Goal: Task Accomplishment & Management: Manage account settings

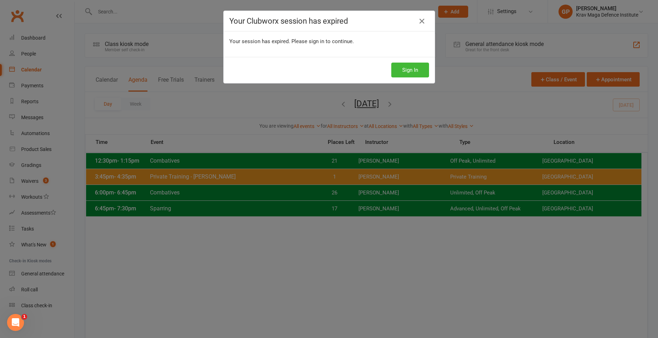
click at [396, 59] on div "Sign In" at bounding box center [329, 70] width 211 height 26
click at [398, 64] on button "Sign In" at bounding box center [411, 69] width 38 height 15
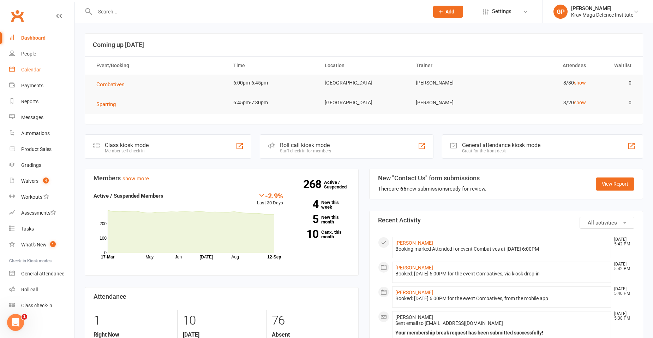
click at [35, 68] on div "Calendar" at bounding box center [31, 70] width 20 height 6
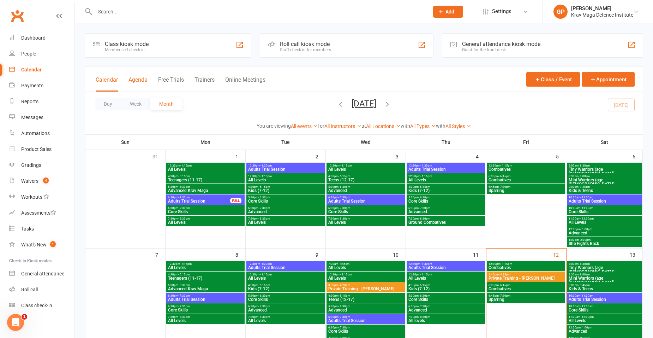
click at [136, 84] on button "Agenda" at bounding box center [138, 83] width 19 height 15
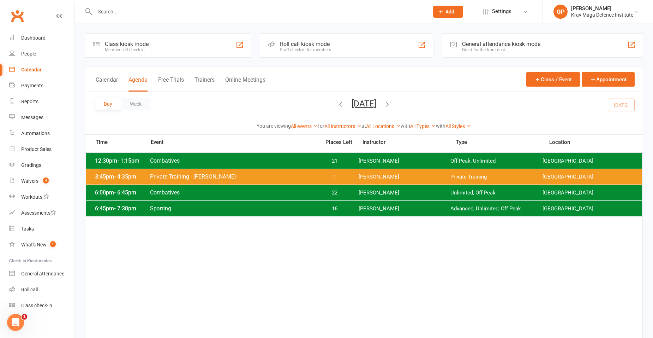
click at [322, 191] on span "22" at bounding box center [334, 192] width 37 height 7
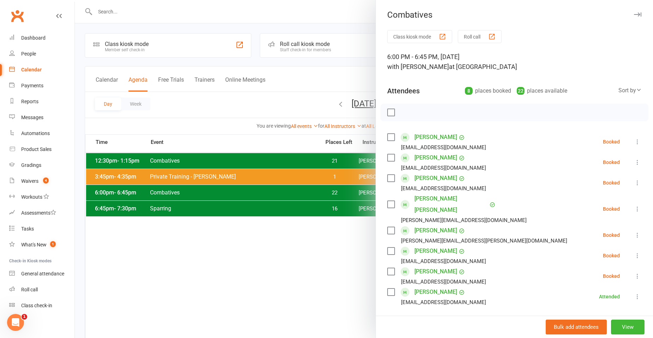
click at [328, 250] on div at bounding box center [364, 169] width 578 height 338
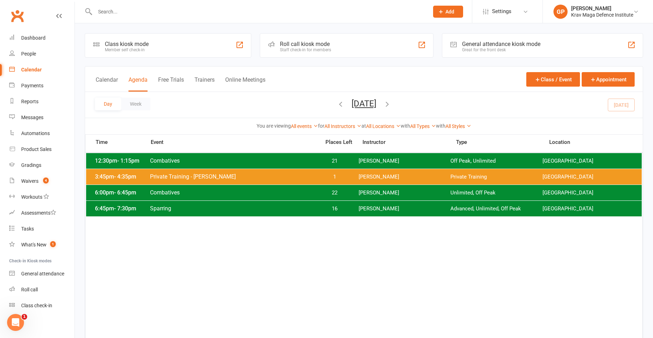
click at [358, 207] on div "6:45pm - 7:30pm Sparring 16 [PERSON_NAME] Advanced, Unlimited, Off Peak [GEOGRA…" at bounding box center [364, 209] width 556 height 16
click at [23, 180] on div "Waivers" at bounding box center [29, 181] width 17 height 6
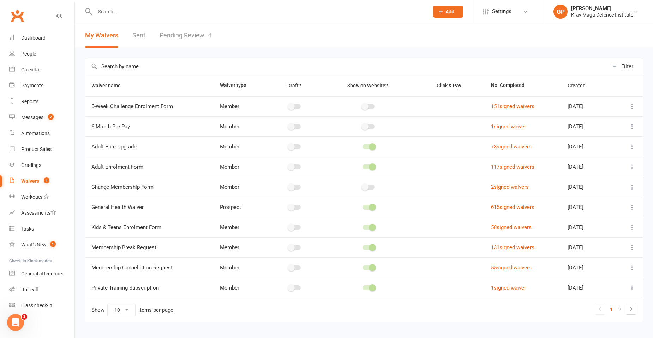
click at [165, 35] on link "Pending Review 4" at bounding box center [186, 35] width 52 height 24
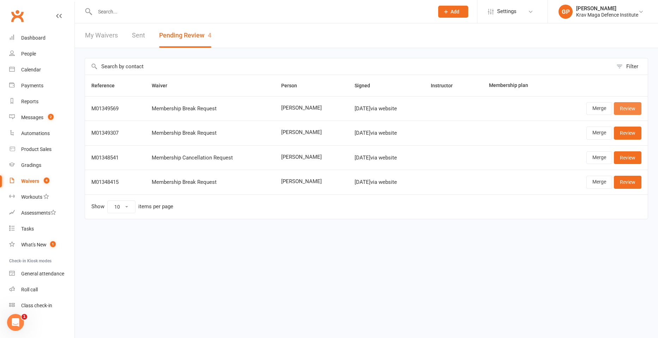
click at [637, 111] on link "Review" at bounding box center [628, 108] width 28 height 13
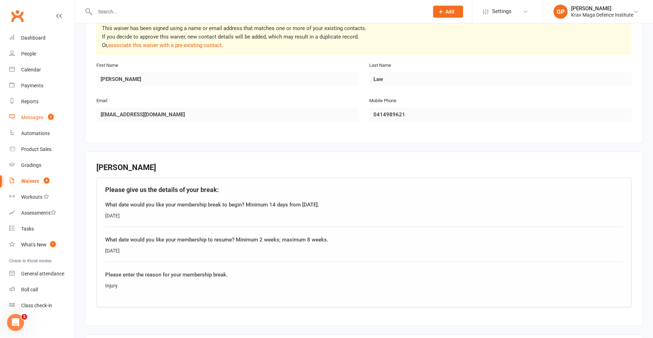
scroll to position [106, 0]
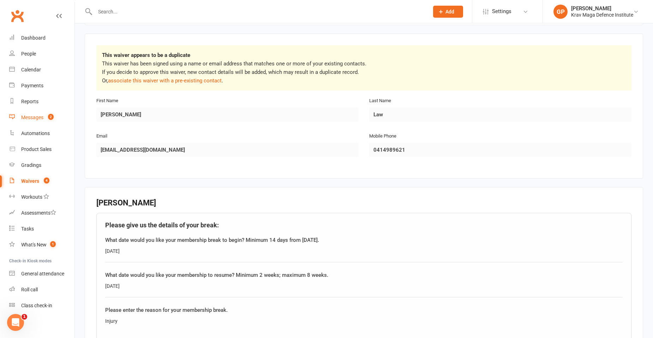
click at [39, 111] on link "Messages 2" at bounding box center [41, 117] width 65 height 16
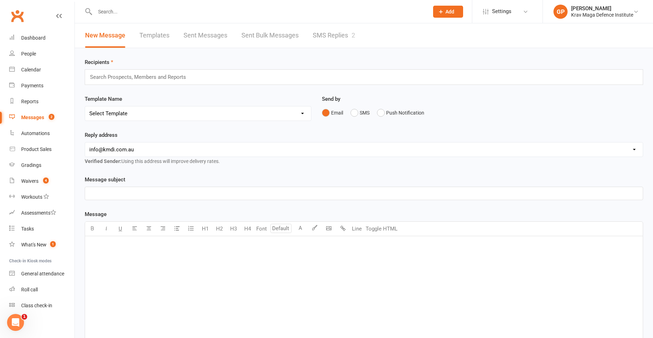
click at [325, 36] on link "SMS Replies 2" at bounding box center [334, 35] width 42 height 24
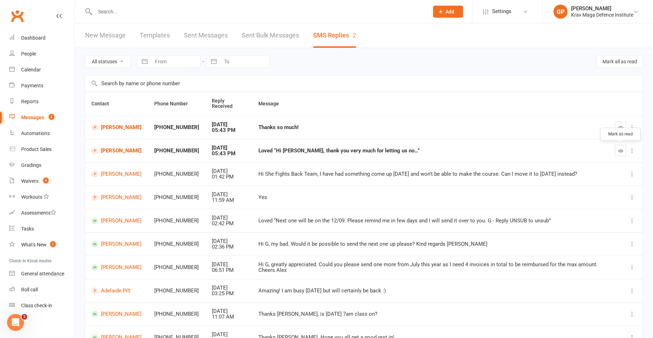
click at [624, 150] on button "button" at bounding box center [620, 150] width 11 height 11
click at [622, 129] on icon "button" at bounding box center [620, 127] width 5 height 5
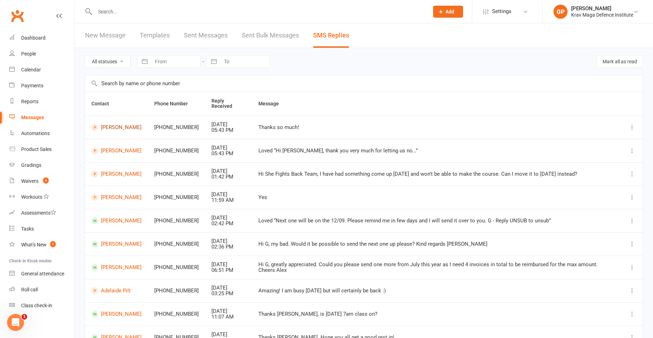
click at [125, 124] on link "Philippa Crooks" at bounding box center [116, 127] width 50 height 7
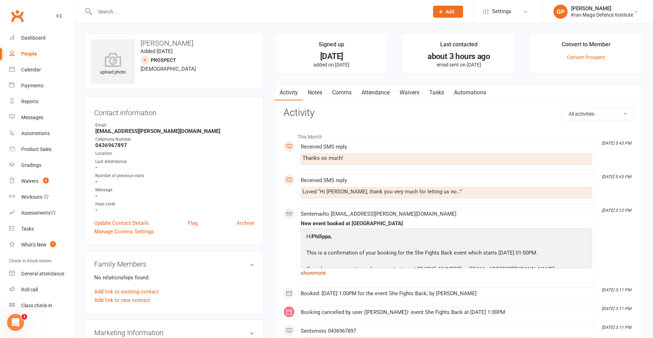
click at [316, 271] on link "show more" at bounding box center [446, 273] width 291 height 10
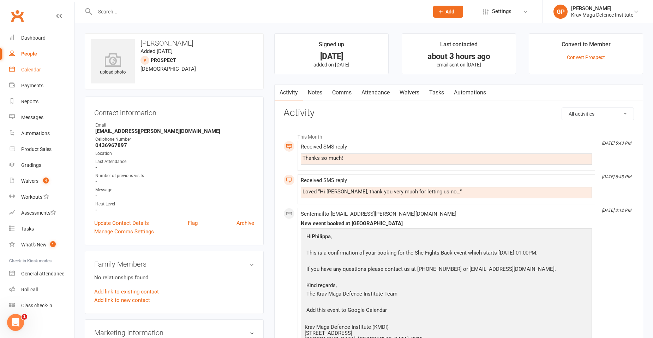
click at [38, 68] on div "Calendar" at bounding box center [31, 70] width 20 height 6
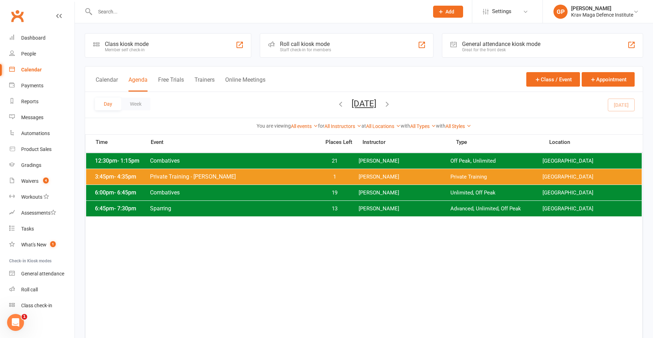
click at [386, 175] on span "[PERSON_NAME]" at bounding box center [405, 176] width 92 height 7
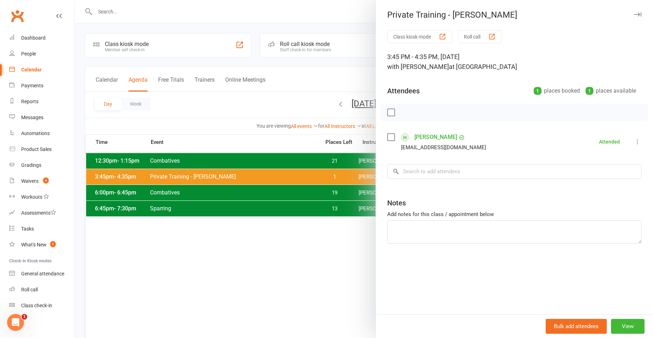
click at [319, 212] on div at bounding box center [364, 169] width 578 height 338
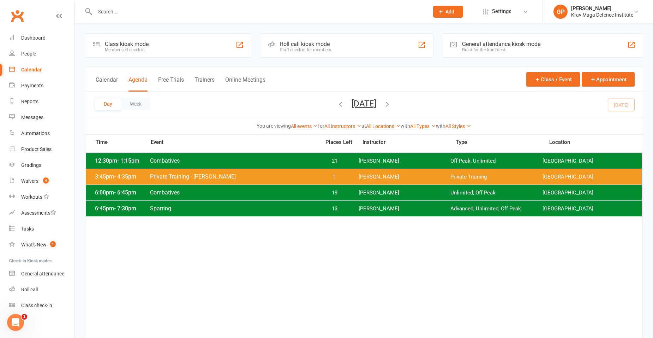
click at [333, 195] on span "19" at bounding box center [334, 192] width 37 height 7
